Goal: Task Accomplishment & Management: Manage account settings

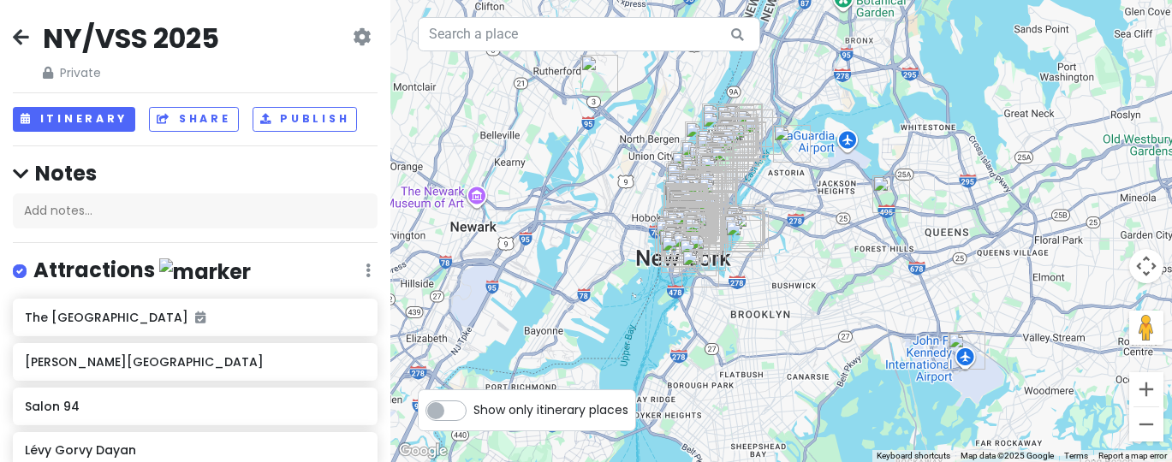
click at [367, 39] on icon at bounding box center [362, 37] width 18 height 14
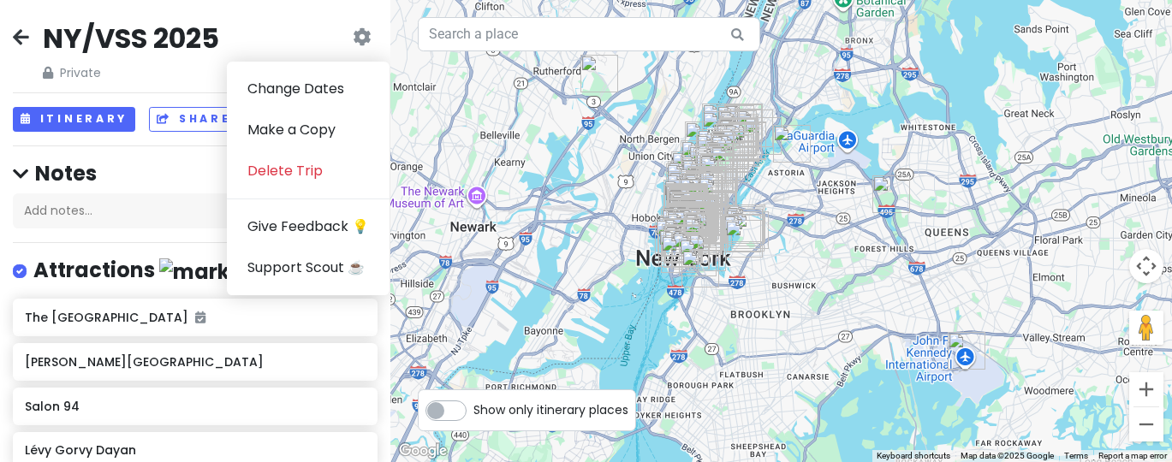
click at [365, 36] on icon at bounding box center [362, 37] width 18 height 14
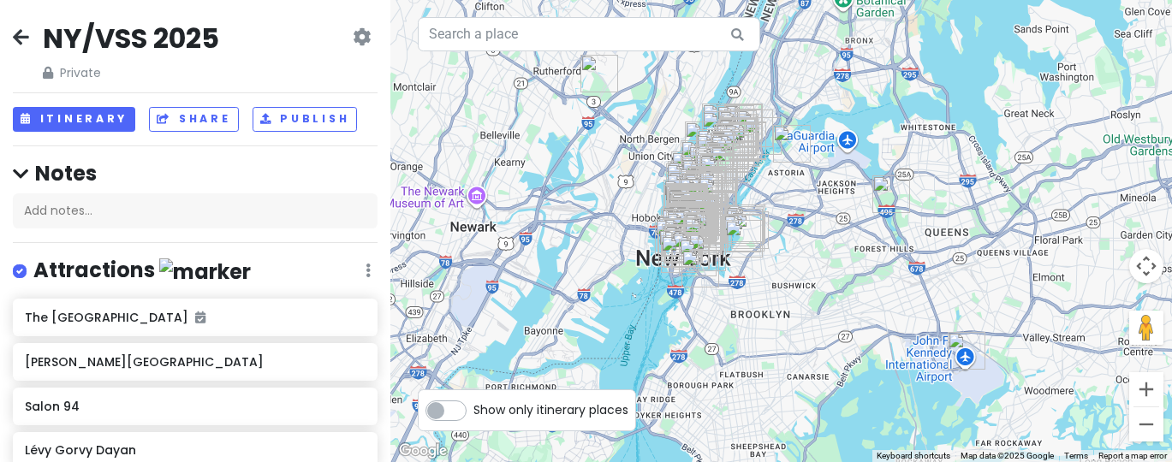
click at [24, 37] on icon at bounding box center [21, 37] width 16 height 14
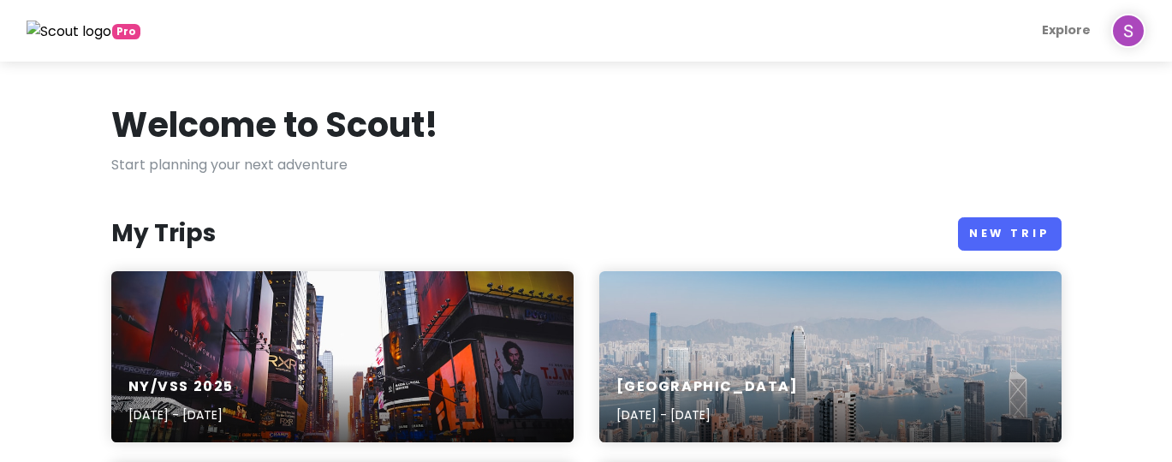
click at [129, 31] on span "Pro" at bounding box center [126, 31] width 28 height 15
click at [1134, 33] on img at bounding box center [1128, 31] width 34 height 34
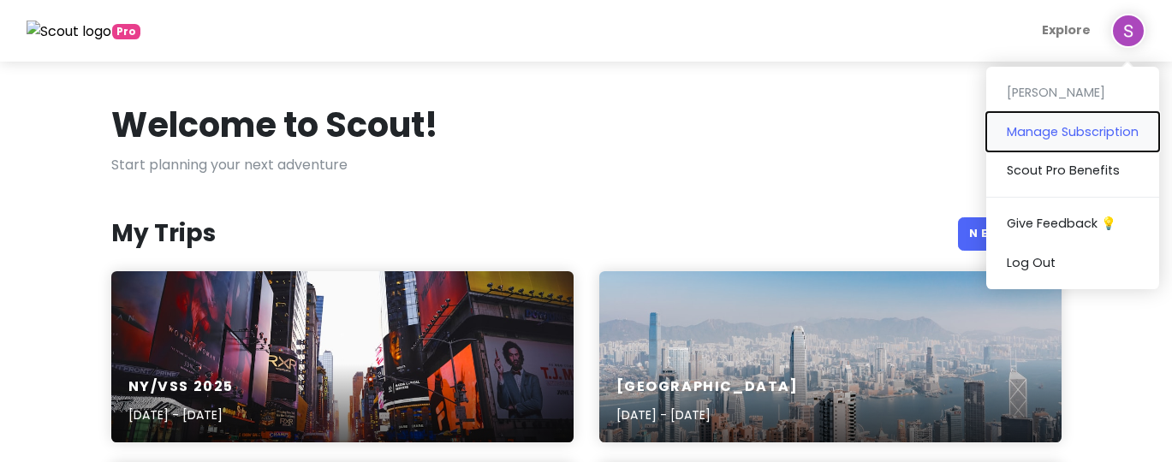
click at [1078, 139] on button "Manage Subscription" at bounding box center [1072, 131] width 173 height 39
